Goal: Check status: Check status

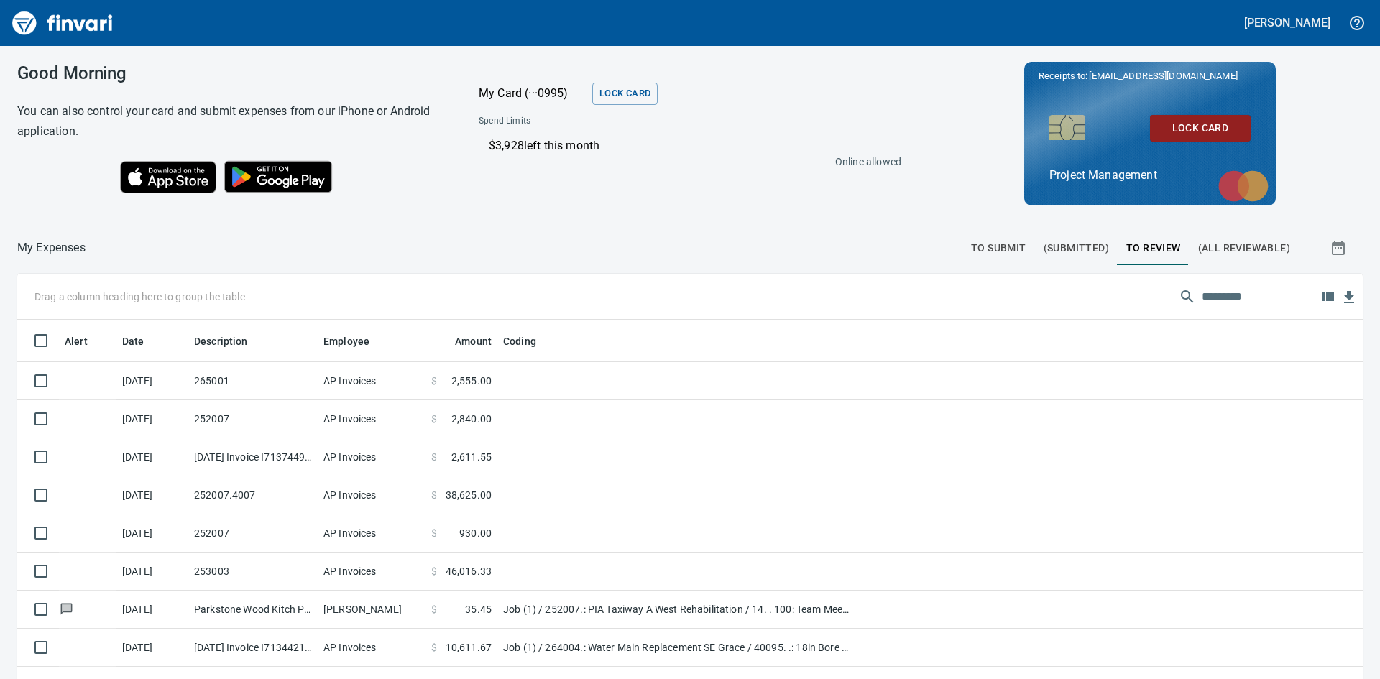
scroll to position [510, 1313]
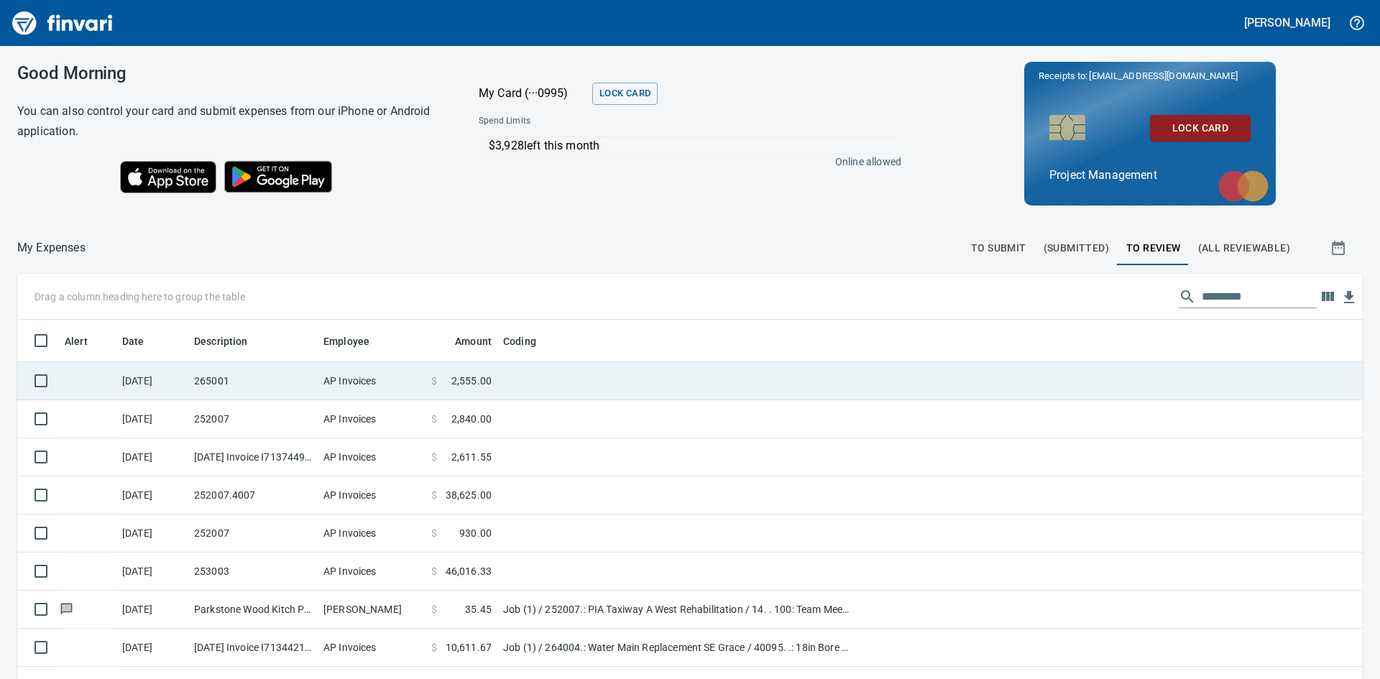
click at [228, 382] on td "265001" at bounding box center [252, 381] width 129 height 38
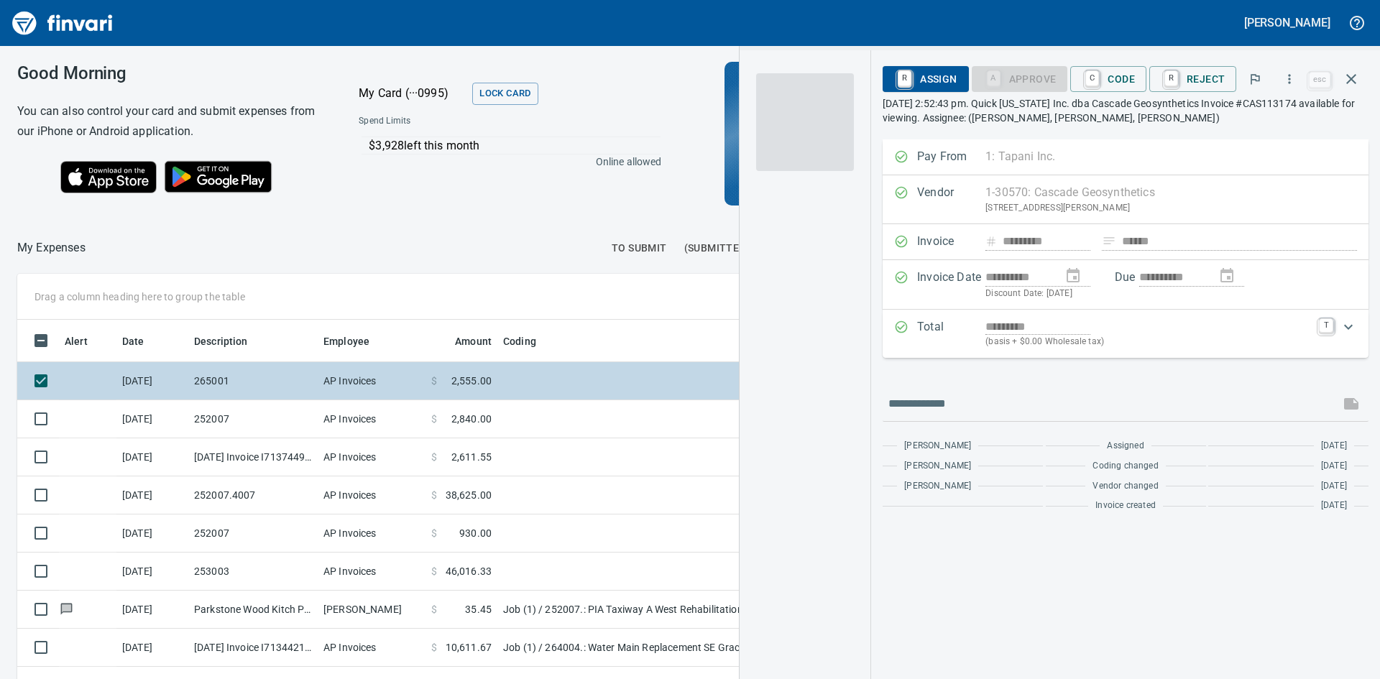
scroll to position [510, 954]
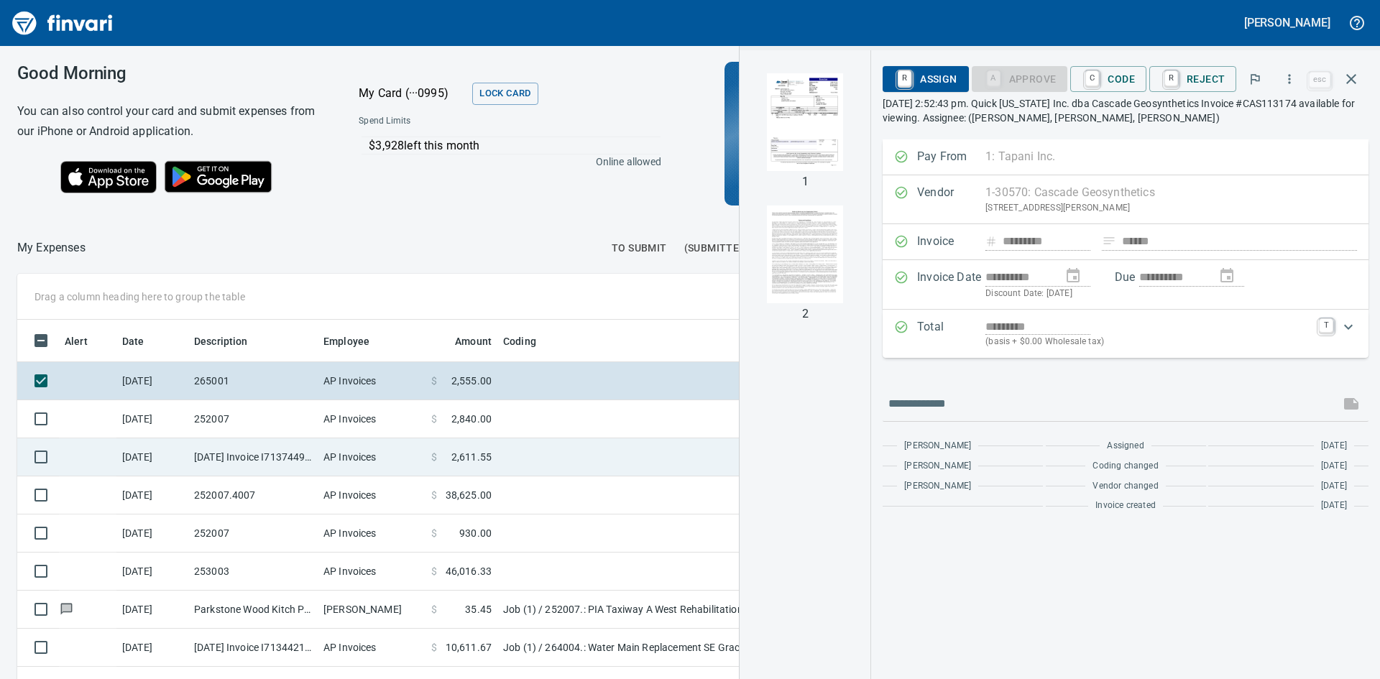
click at [269, 467] on td "[DATE] Invoice I7137449 from [PERSON_NAME] Company Inc. (1-10431)" at bounding box center [252, 457] width 129 height 38
